Goal: Complete application form

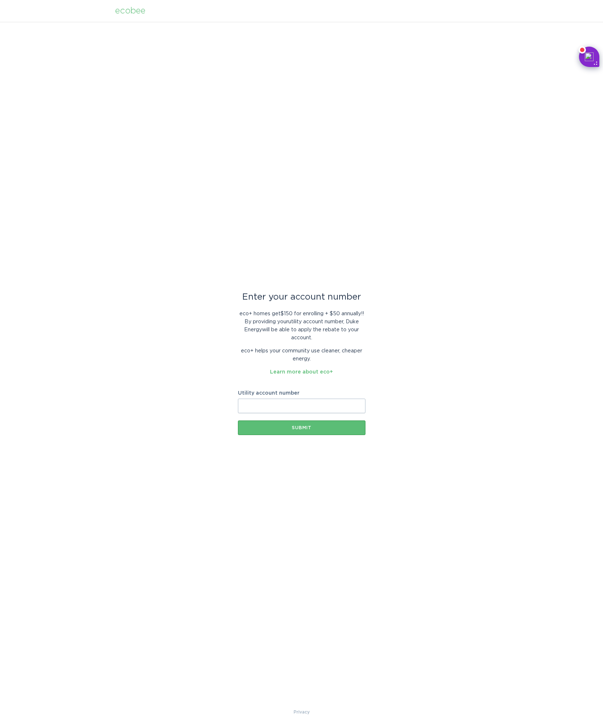
click at [261, 403] on input "Utility account number" at bounding box center [301, 406] width 127 height 15
paste input "910189713205"
type input "910189713205"
click at [318, 424] on button "Submit" at bounding box center [301, 427] width 127 height 15
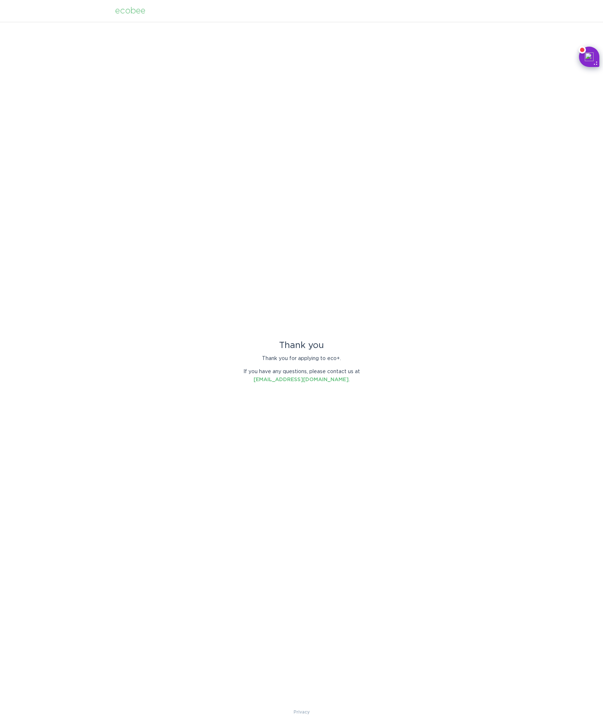
click at [130, 12] on div "ecobee" at bounding box center [130, 11] width 30 height 8
